Goal: Browse casually

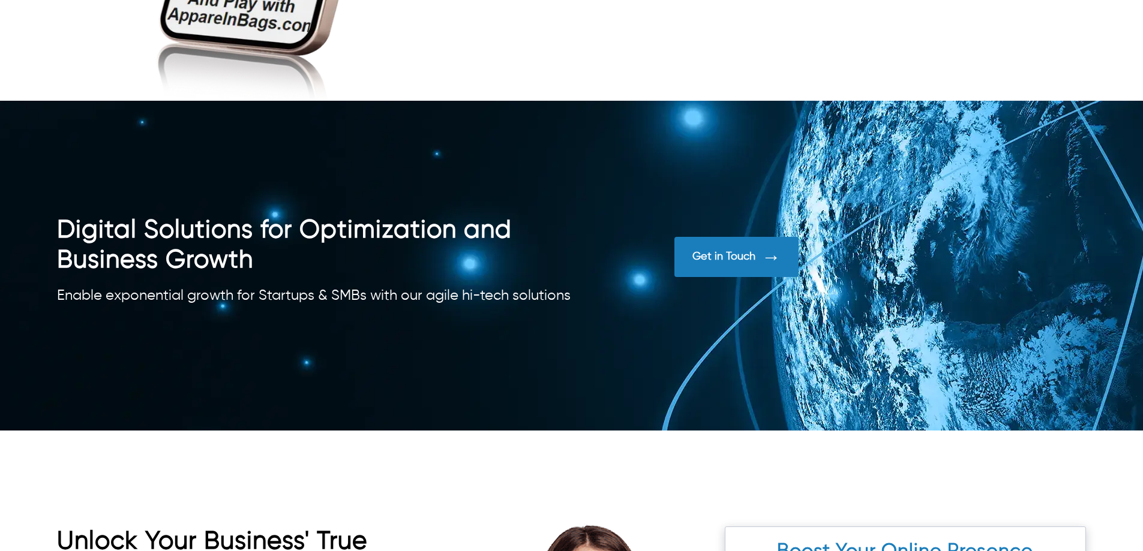
scroll to position [2891, 0]
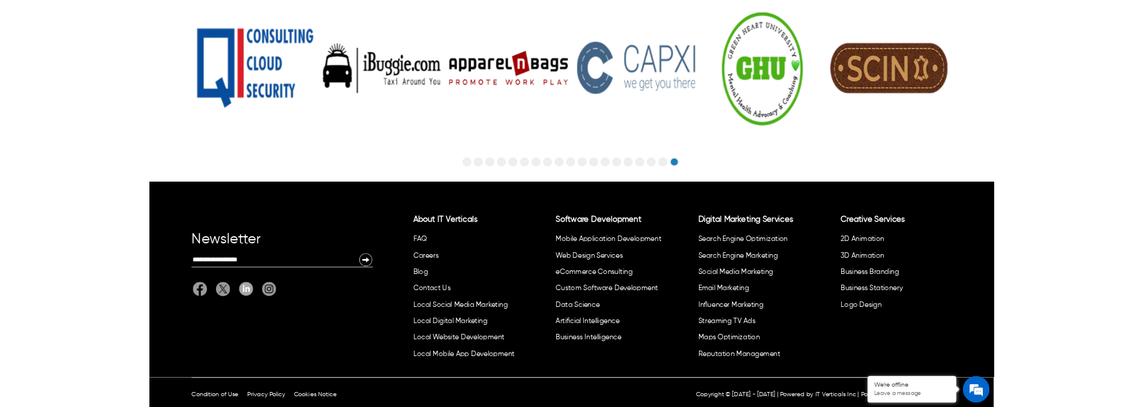
scroll to position [0, 0]
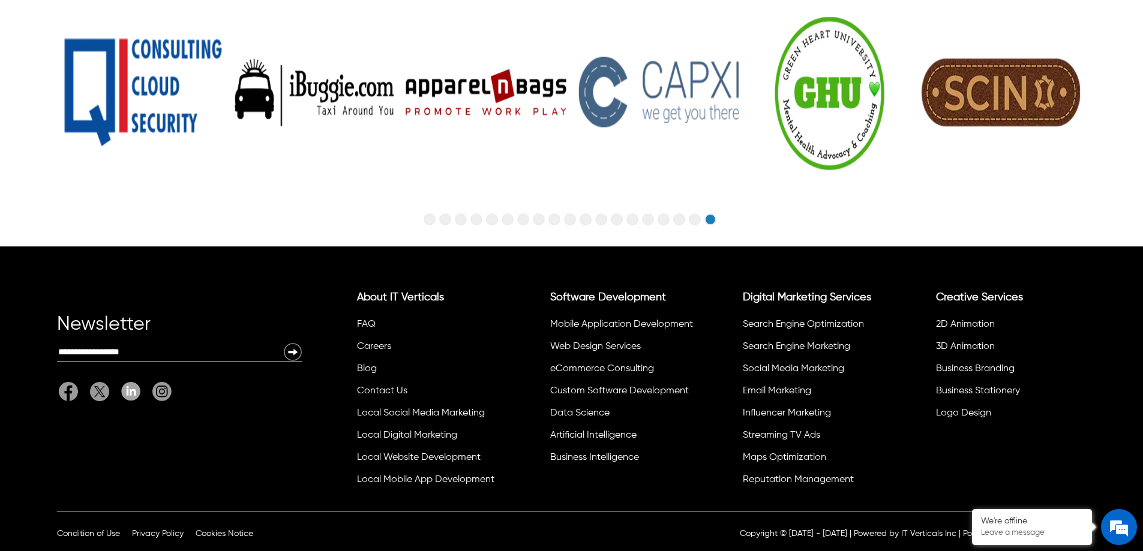
click at [1077, 450] on div "Creative Services 2D Animation 3D Animation Business Branding Business Statione…" at bounding box center [988, 387] width 193 height 211
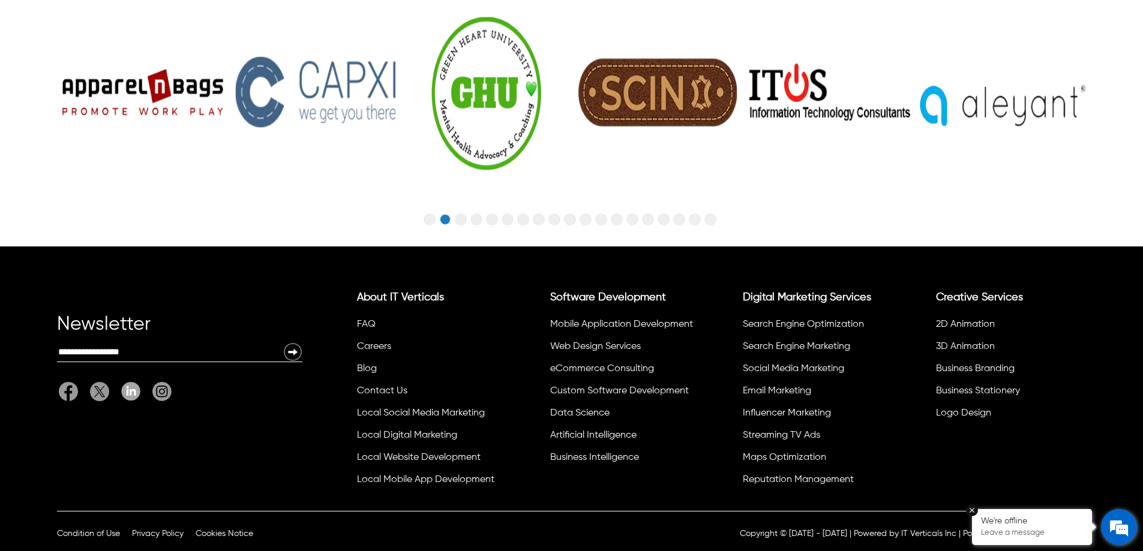
click at [972, 512] on em at bounding box center [972, 510] width 12 height 12
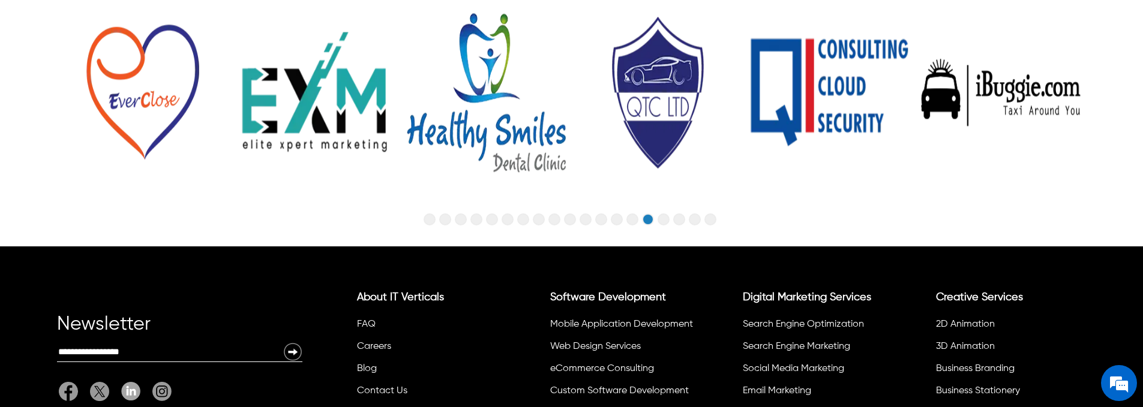
scroll to position [4074, 0]
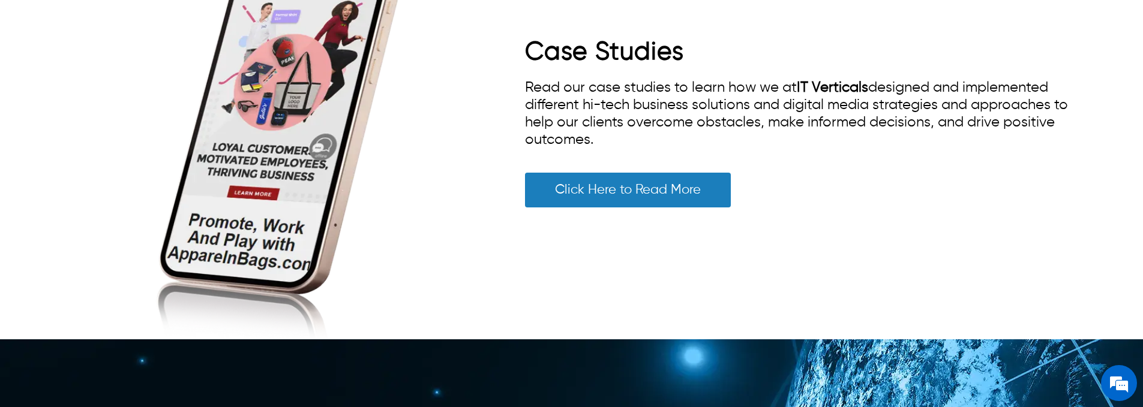
scroll to position [2819, 0]
